Goal: Navigation & Orientation: Find specific page/section

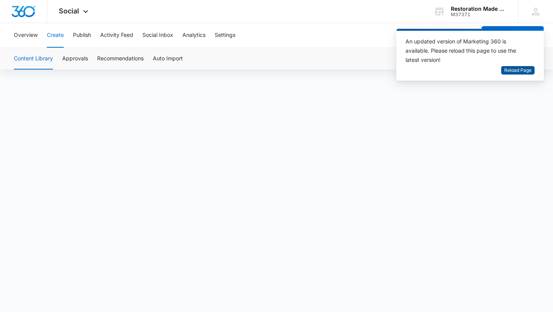
click at [532, 67] on button "Reload Page" at bounding box center [518, 70] width 33 height 9
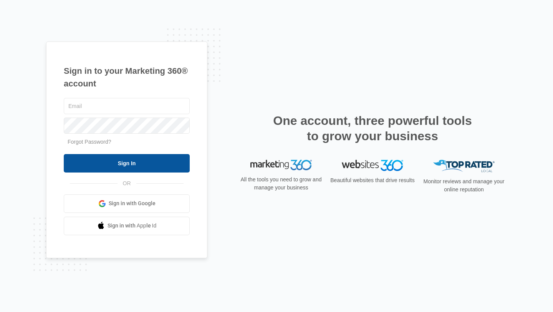
type input "nicole@rmsconsultingfirm.com"
click at [169, 158] on input "Sign In" at bounding box center [127, 163] width 126 height 18
